Goal: Task Accomplishment & Management: Manage account settings

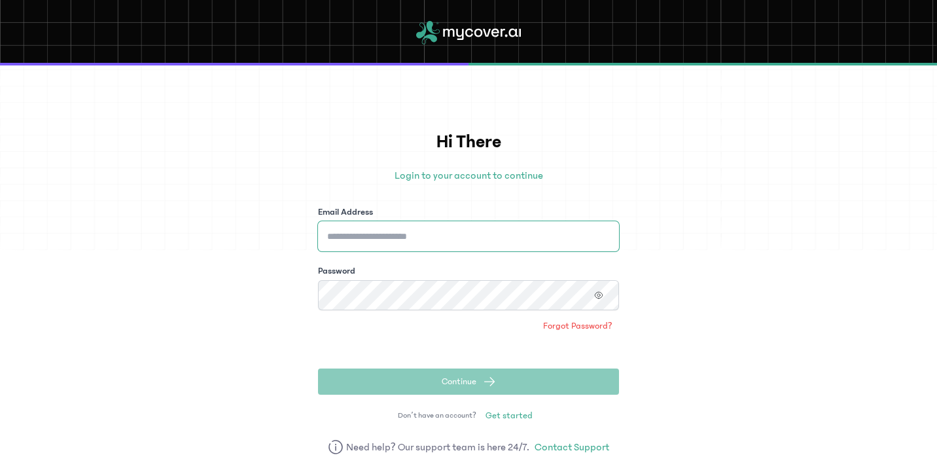
click at [590, 228] on input "Email Address" at bounding box center [468, 236] width 301 height 30
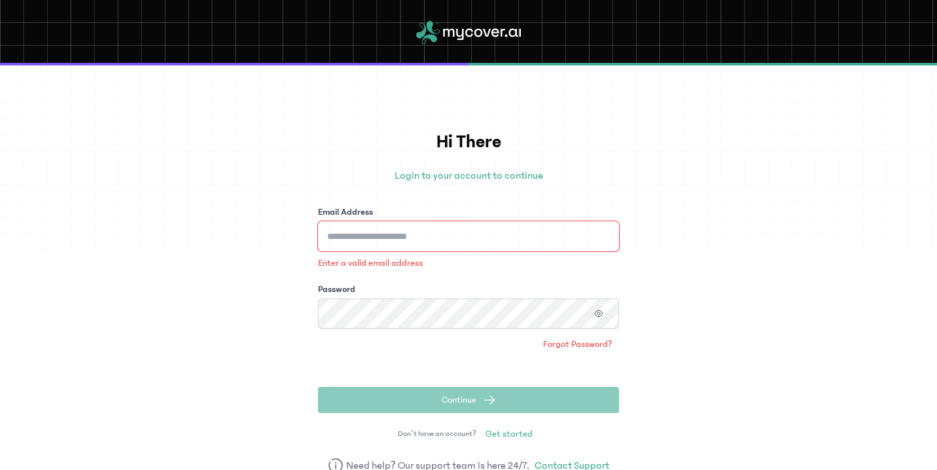
click at [476, 226] on input "Email Address" at bounding box center [468, 236] width 301 height 30
type input "**********"
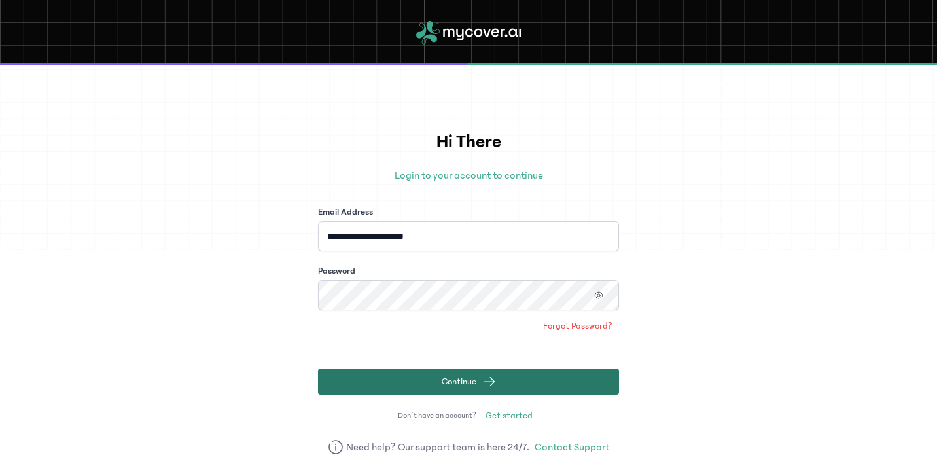
click at [490, 375] on span "submit" at bounding box center [489, 381] width 13 height 13
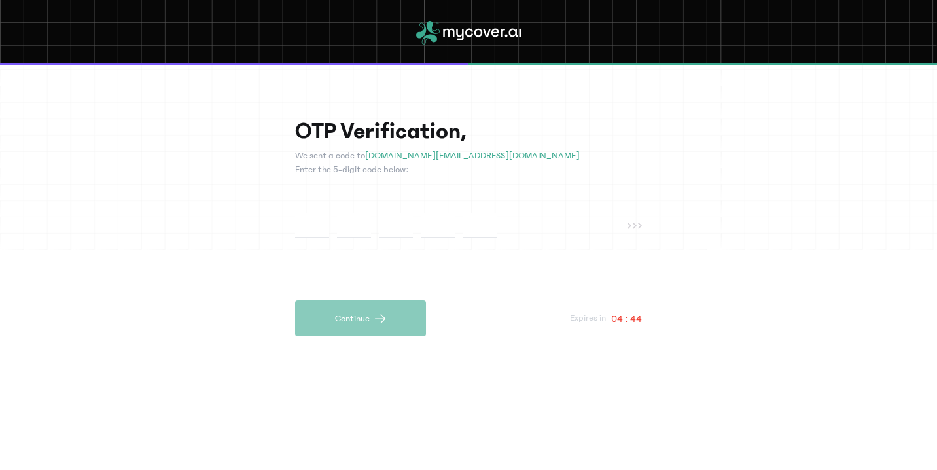
paste input "*"
type input "*"
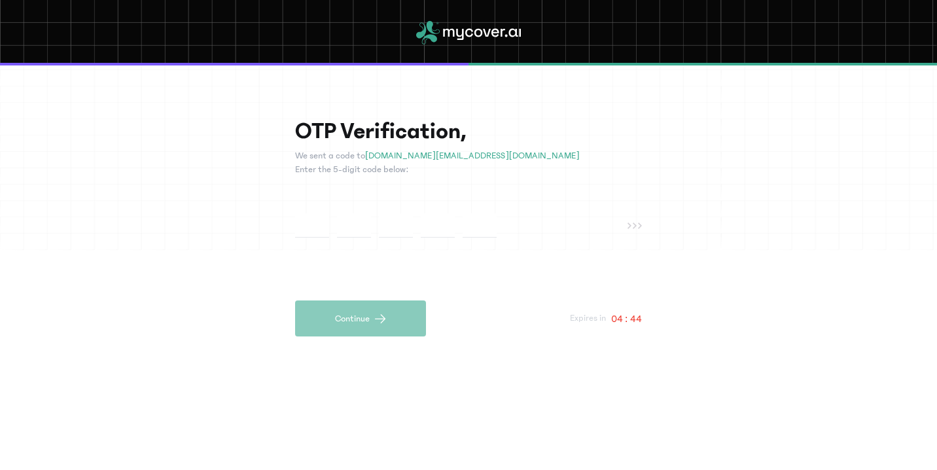
type input "*"
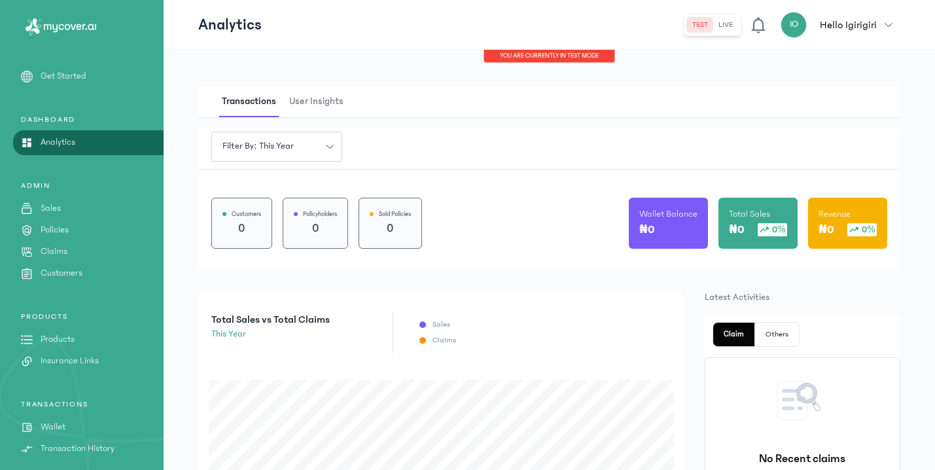
click at [727, 20] on button "live" at bounding box center [726, 25] width 25 height 16
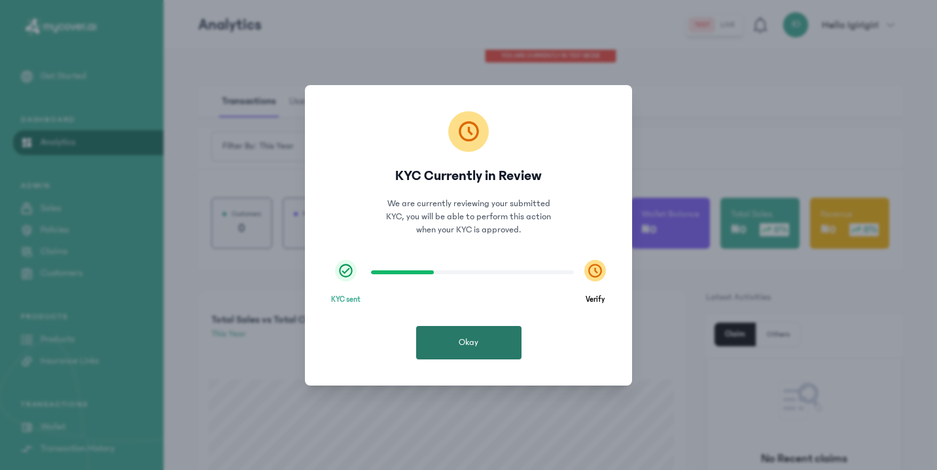
click at [491, 337] on button "Okay" at bounding box center [468, 342] width 105 height 33
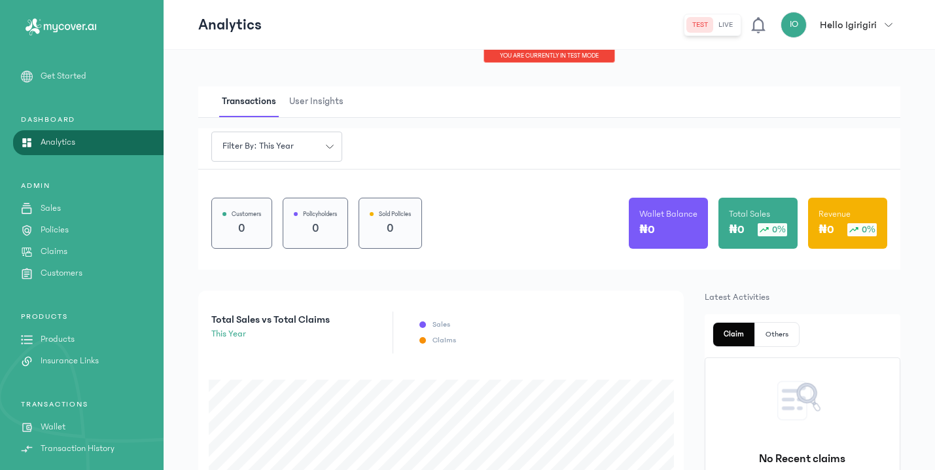
scroll to position [92, 0]
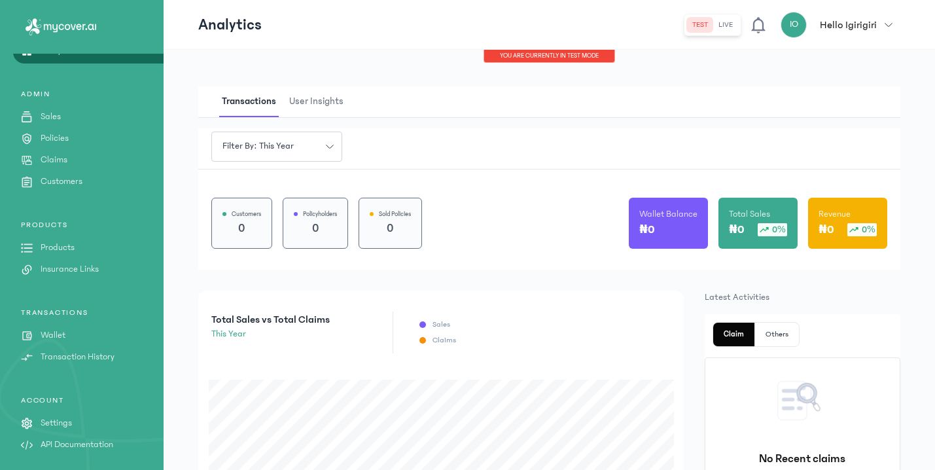
click at [888, 24] on icon "button" at bounding box center [889, 24] width 7 height 3
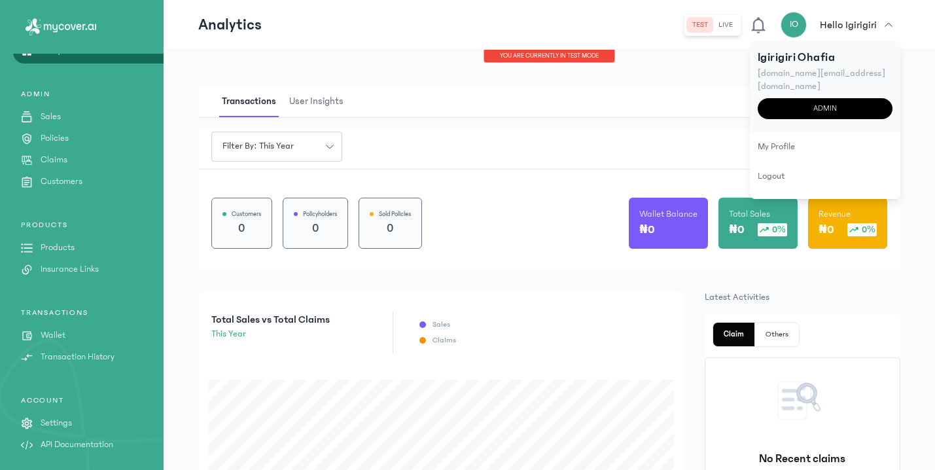
click at [842, 98] on div "admin" at bounding box center [825, 108] width 135 height 21
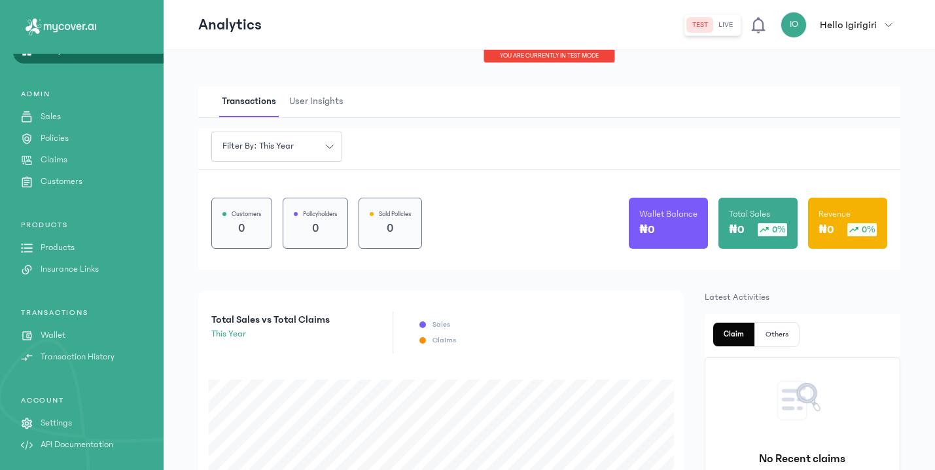
click at [837, 24] on p "Hello Igirigiri" at bounding box center [848, 25] width 57 height 16
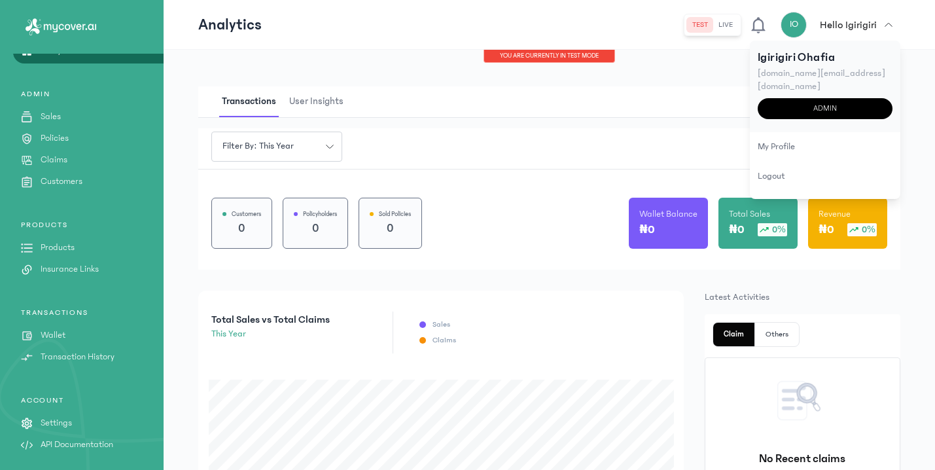
click at [813, 99] on div "admin" at bounding box center [825, 108] width 135 height 21
